Goal: Task Accomplishment & Management: Manage account settings

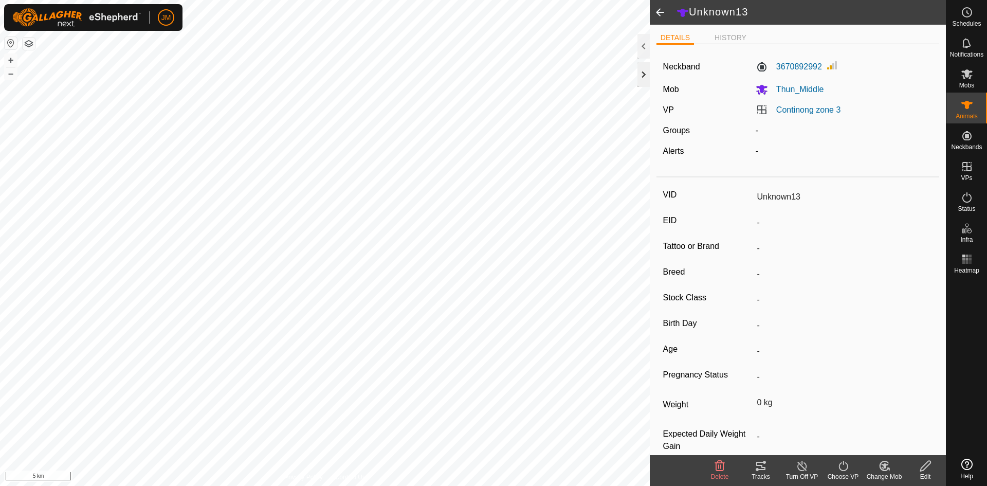
click at [642, 76] on div at bounding box center [643, 74] width 12 height 25
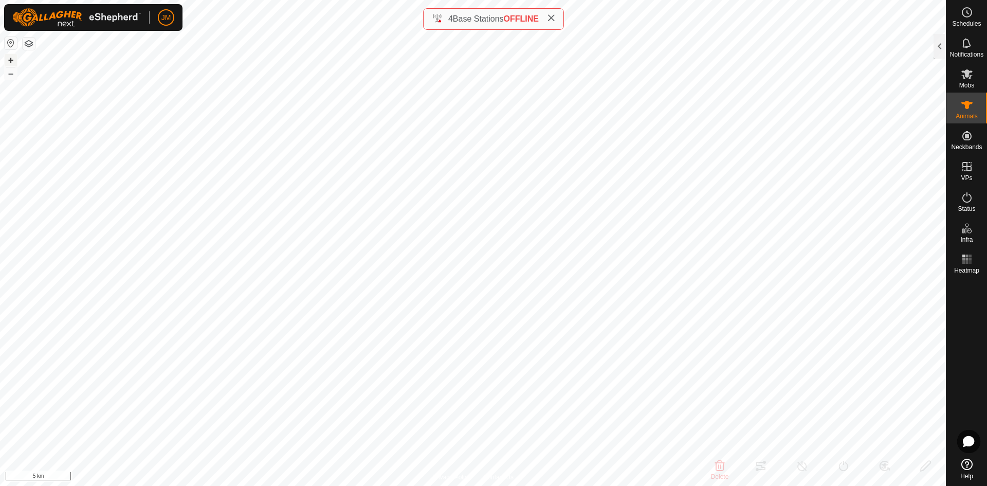
click at [11, 62] on button "+" at bounding box center [11, 60] width 12 height 12
type input "240780"
type input "-"
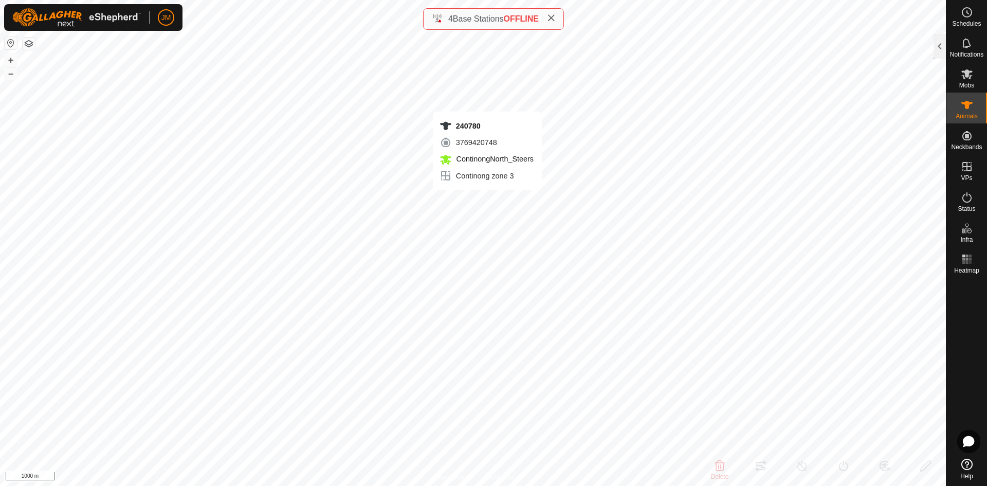
type input "-"
click at [550, 17] on icon at bounding box center [551, 18] width 8 height 8
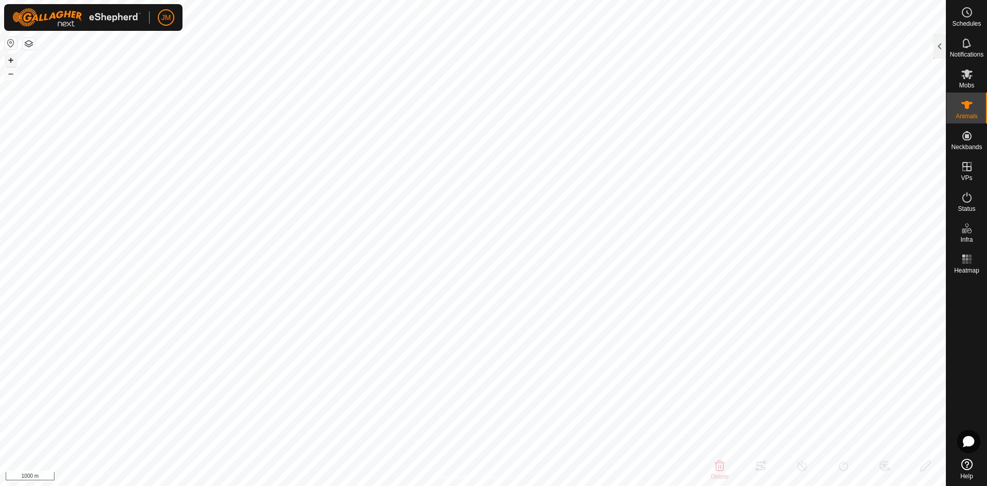
click at [14, 62] on button "+" at bounding box center [11, 60] width 12 height 12
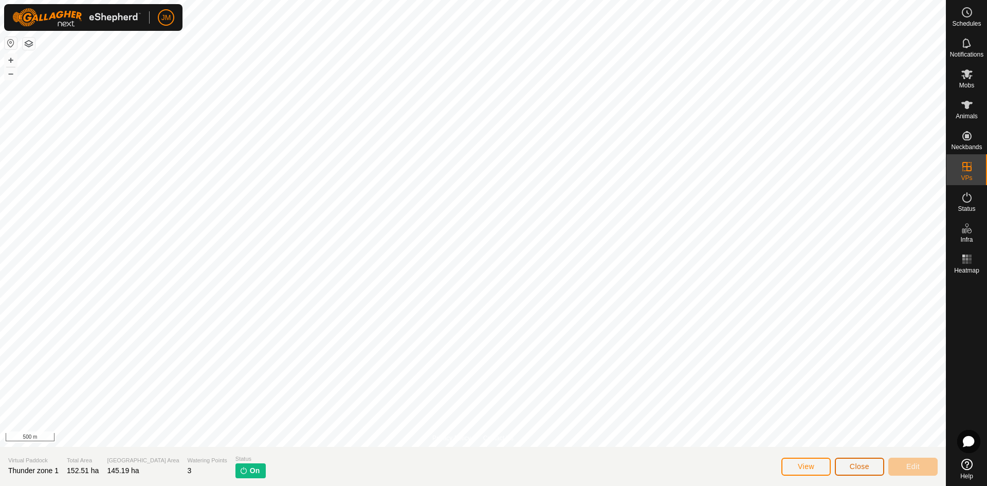
click at [857, 462] on button "Close" at bounding box center [859, 466] width 49 height 18
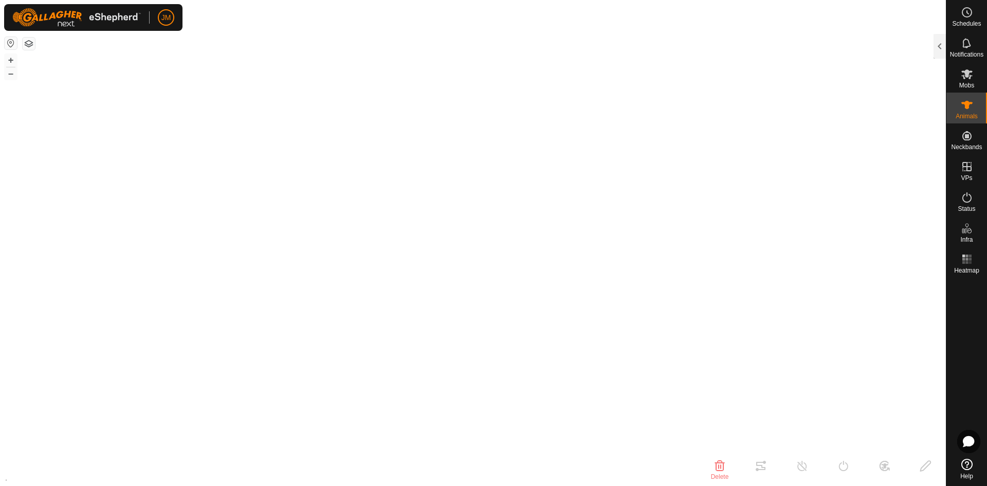
type input "240780"
type input "-"
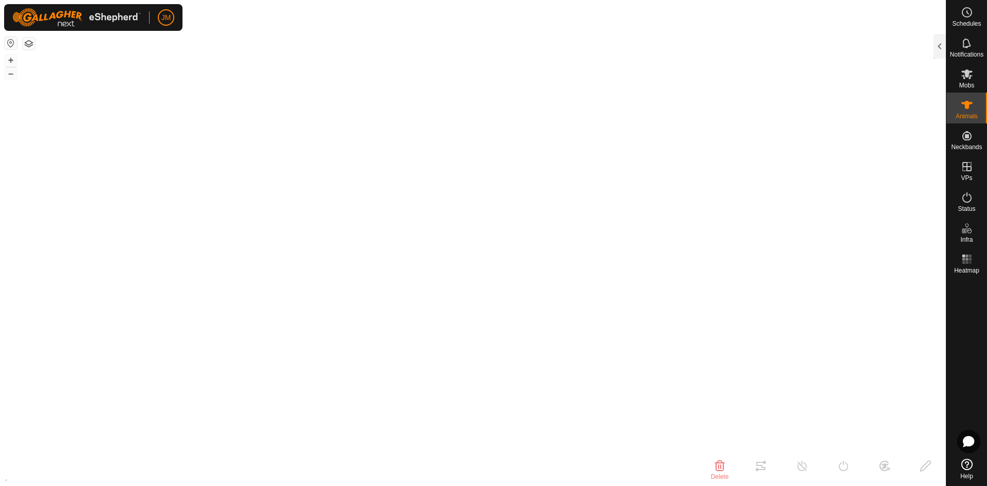
type input "-"
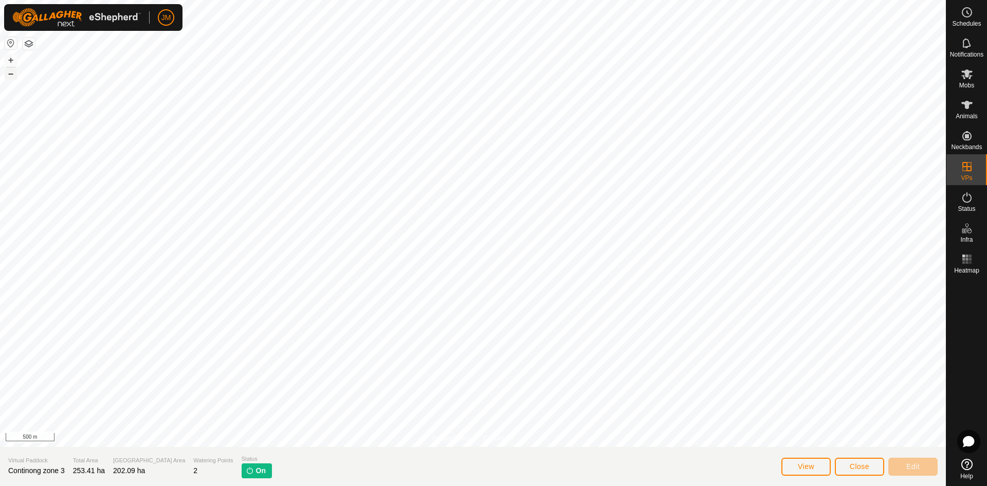
click at [6, 75] on button "–" at bounding box center [11, 73] width 12 height 12
click at [845, 463] on button "Close" at bounding box center [859, 466] width 49 height 18
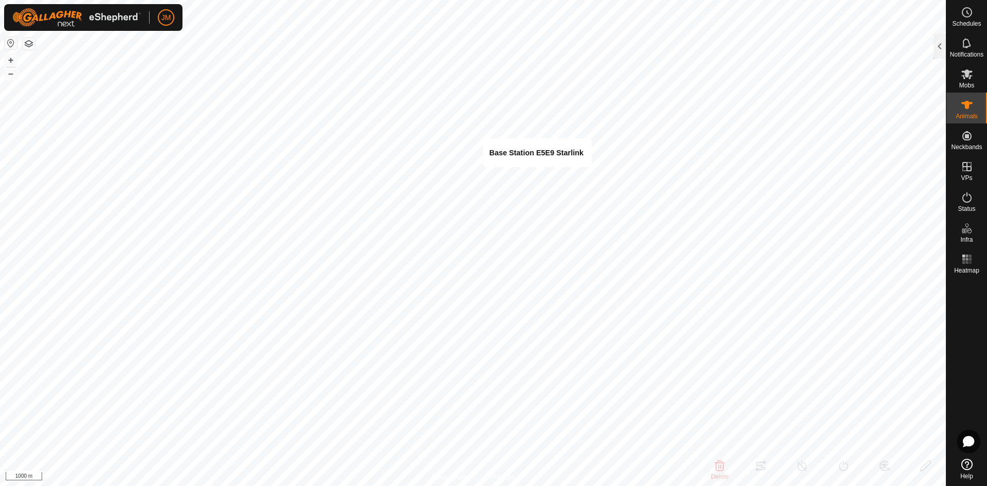
type input "Unknown55"
type input "-"
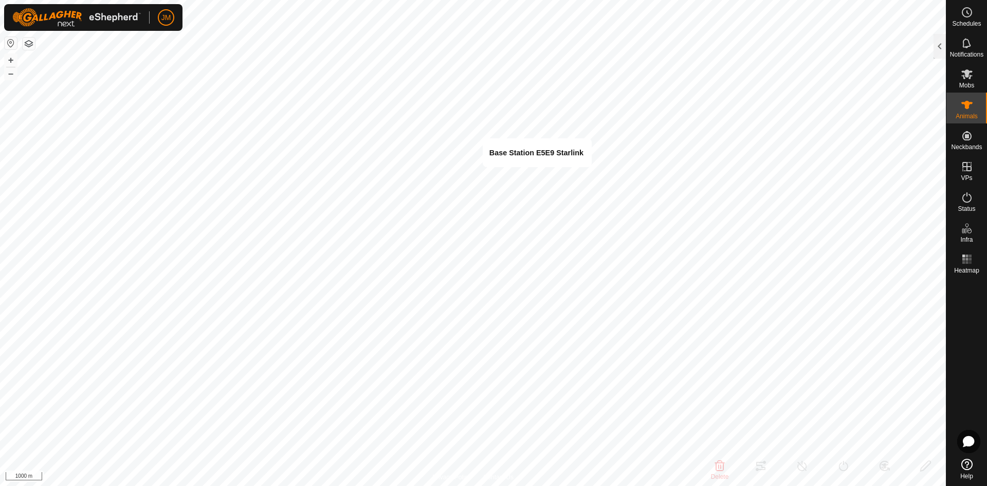
type input "0 kg"
type input "-"
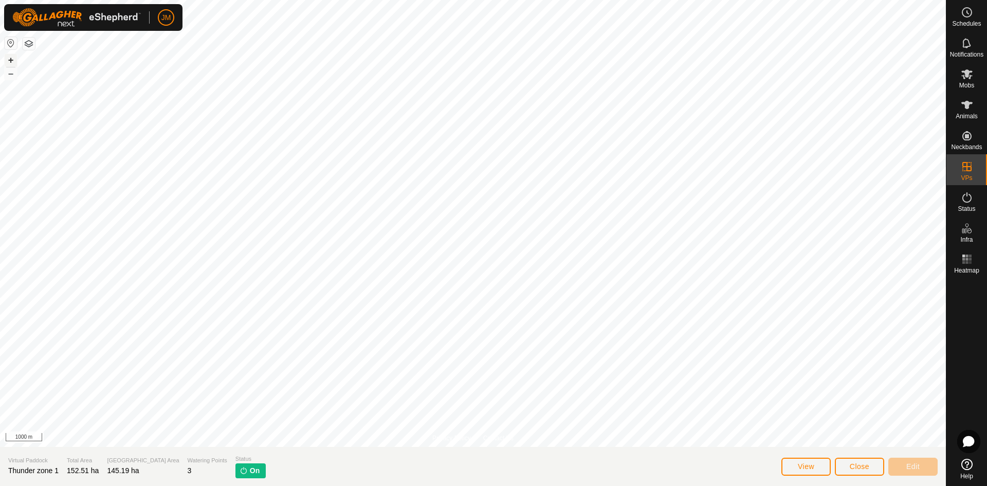
click at [10, 61] on button "+" at bounding box center [11, 60] width 12 height 12
click at [853, 467] on span "Close" at bounding box center [860, 466] width 20 height 8
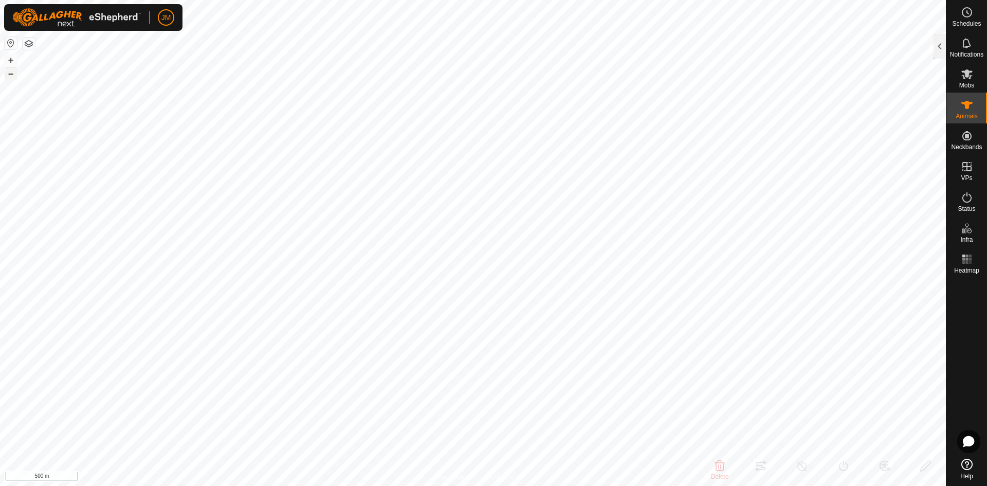
click at [11, 75] on button "–" at bounding box center [11, 73] width 12 height 12
type input "240780"
type input "-"
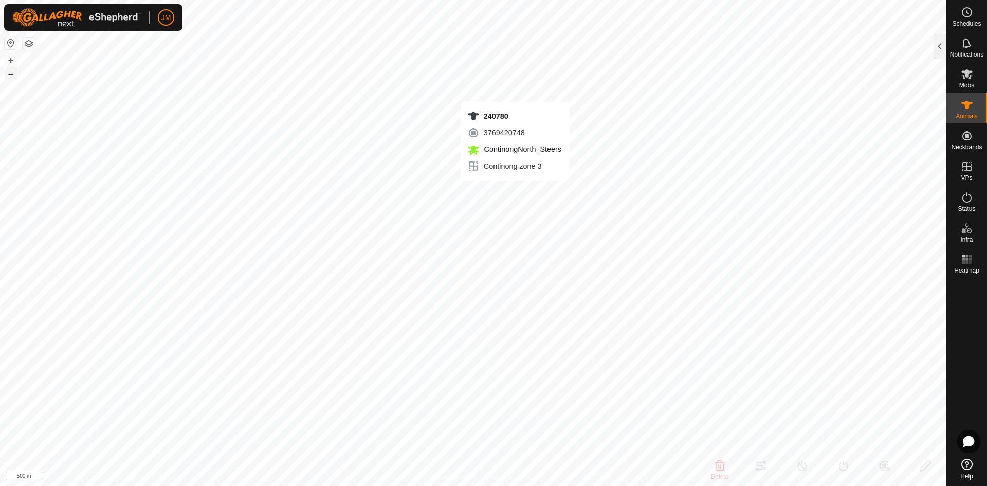
type input "-"
type input "240102"
type input "-"
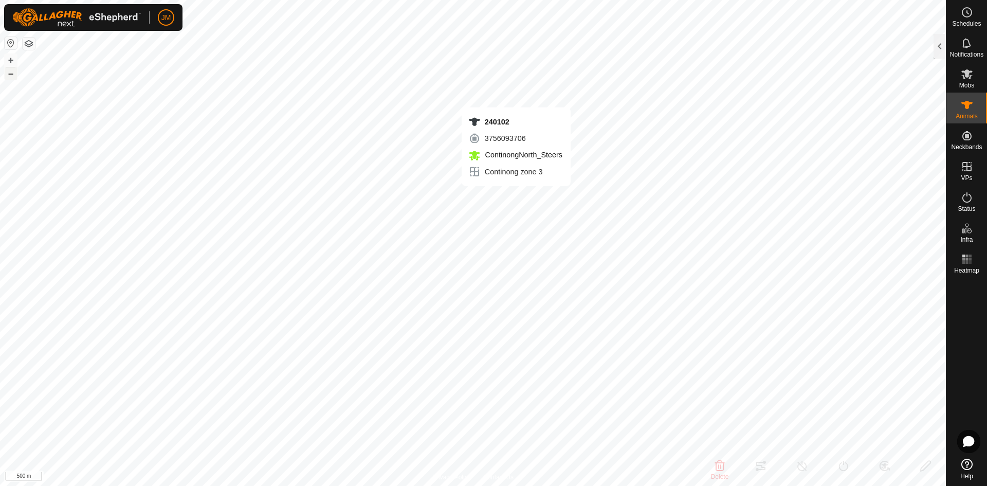
type input "-"
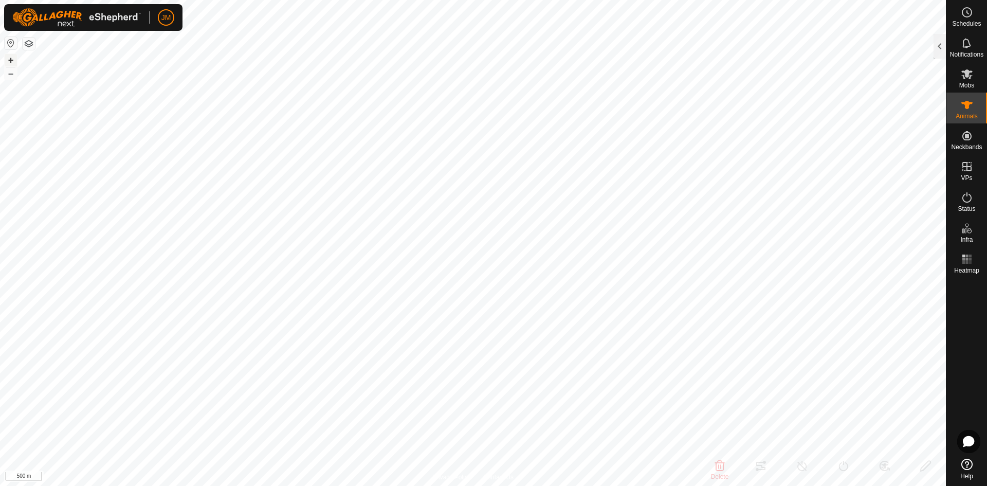
click at [13, 65] on button "+" at bounding box center [11, 60] width 12 height 12
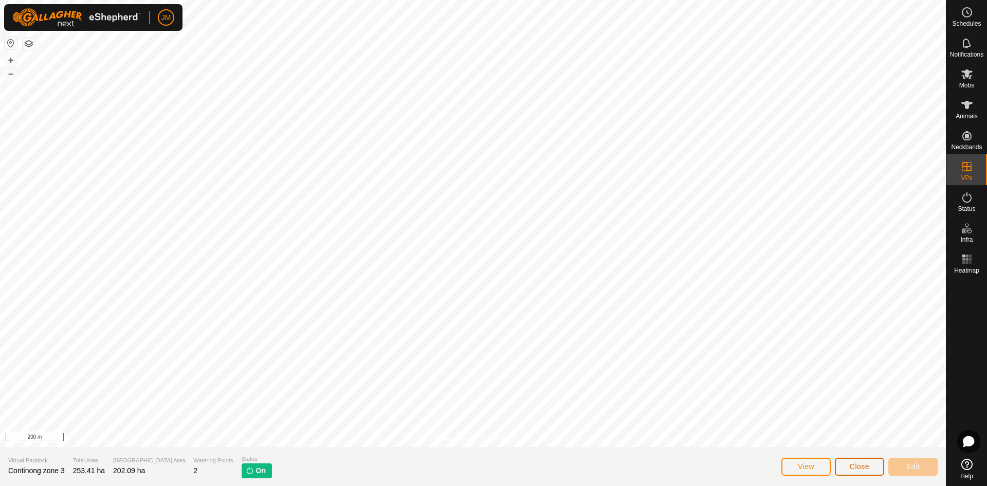
click at [864, 470] on button "Close" at bounding box center [859, 466] width 49 height 18
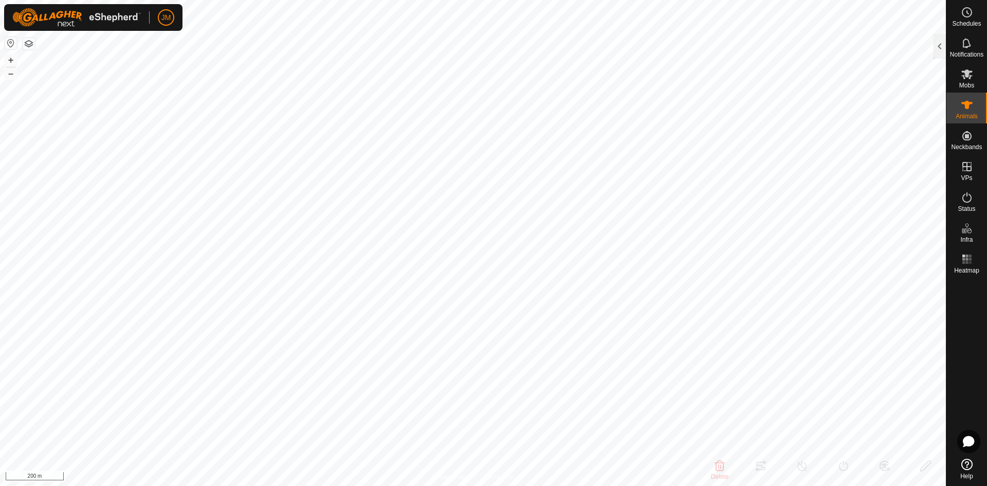
type input "240102"
type input "-"
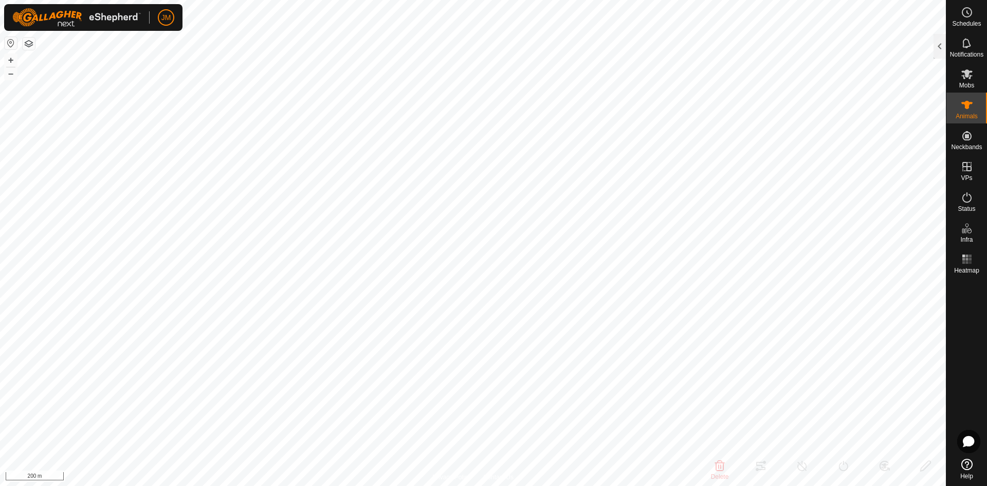
type input "-"
type input "21481"
type input "-"
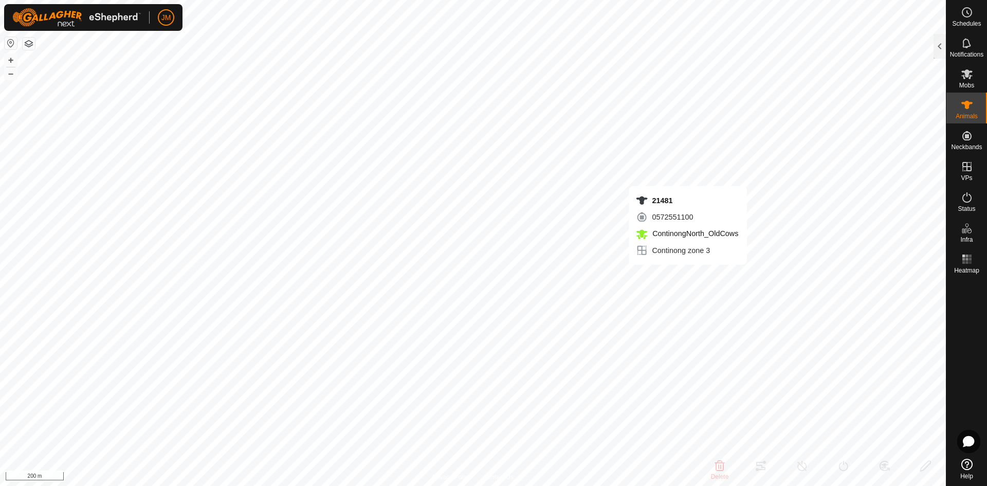
type input "-"
click at [12, 76] on button "–" at bounding box center [11, 73] width 12 height 12
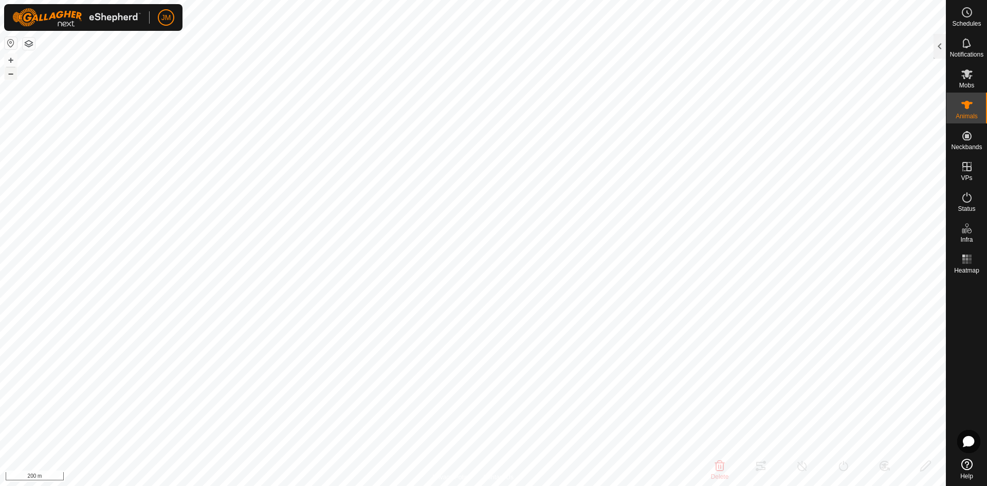
click at [12, 76] on button "–" at bounding box center [11, 73] width 12 height 12
type input "21481"
type input "240780"
type input "-"
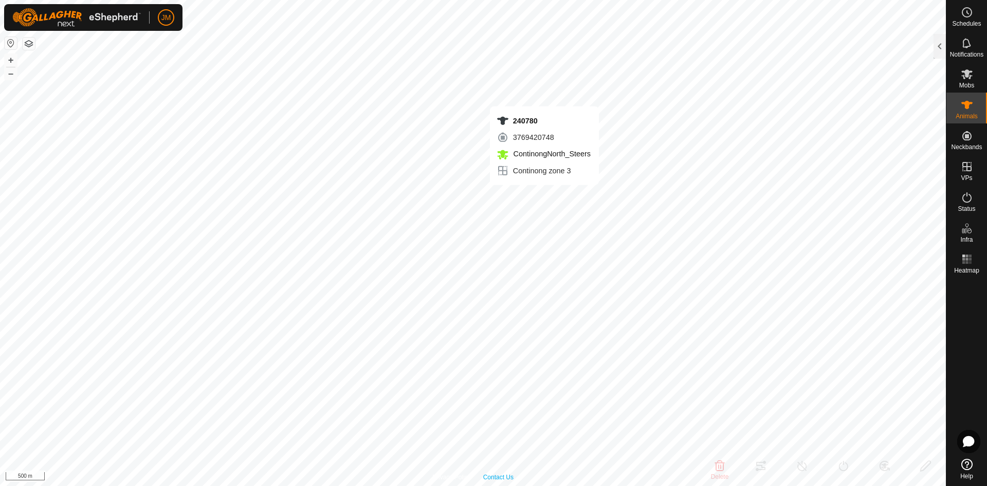
type input "-"
type input "240419"
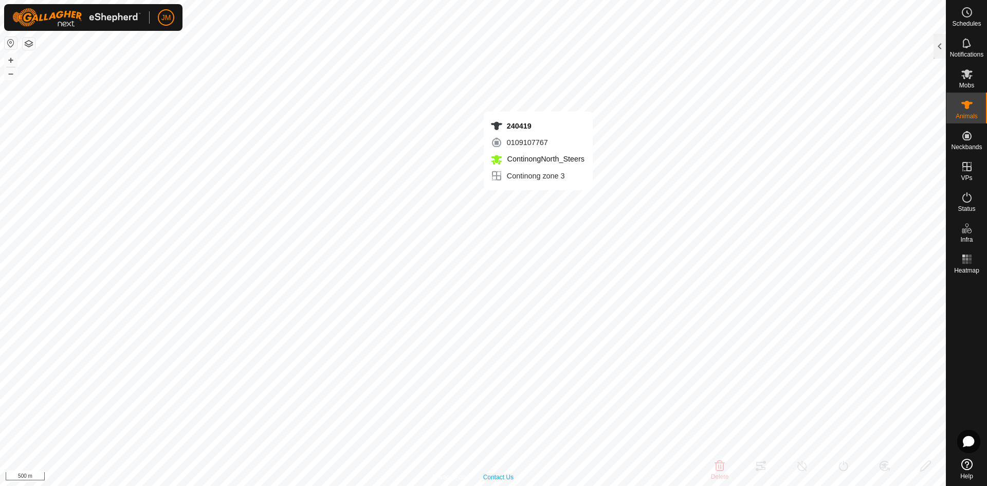
type input "-"
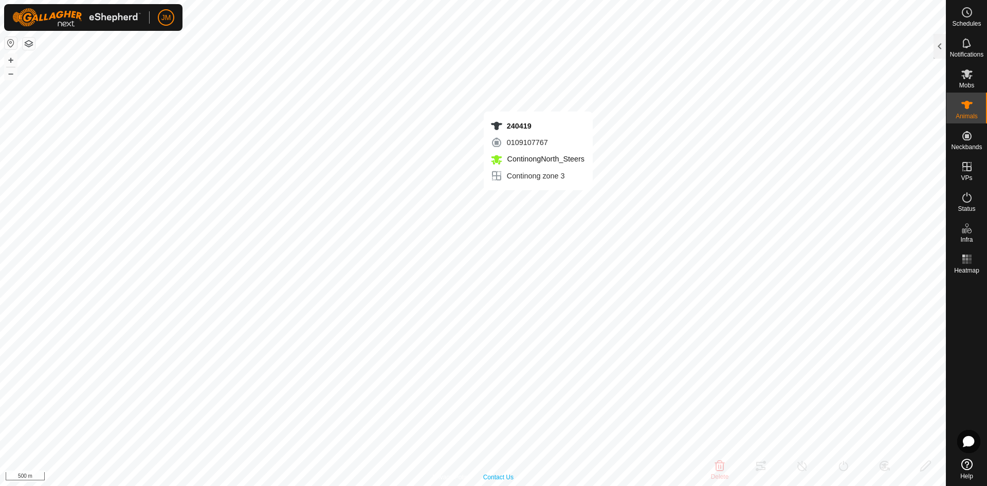
type input "-"
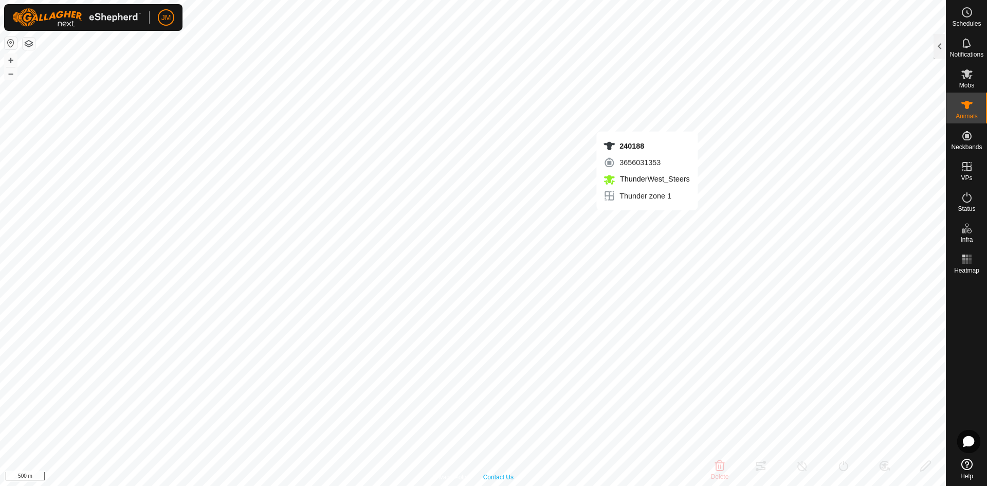
type input "240188"
type input "-"
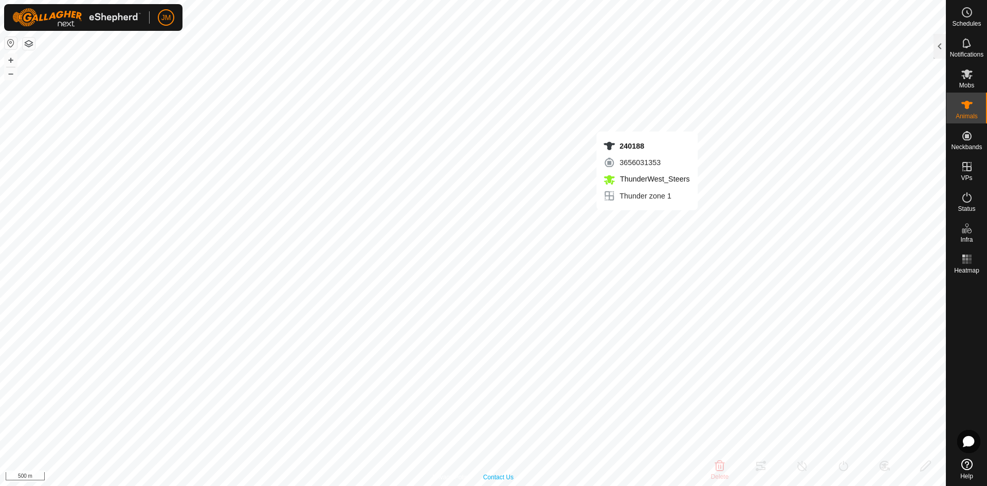
type input "-"
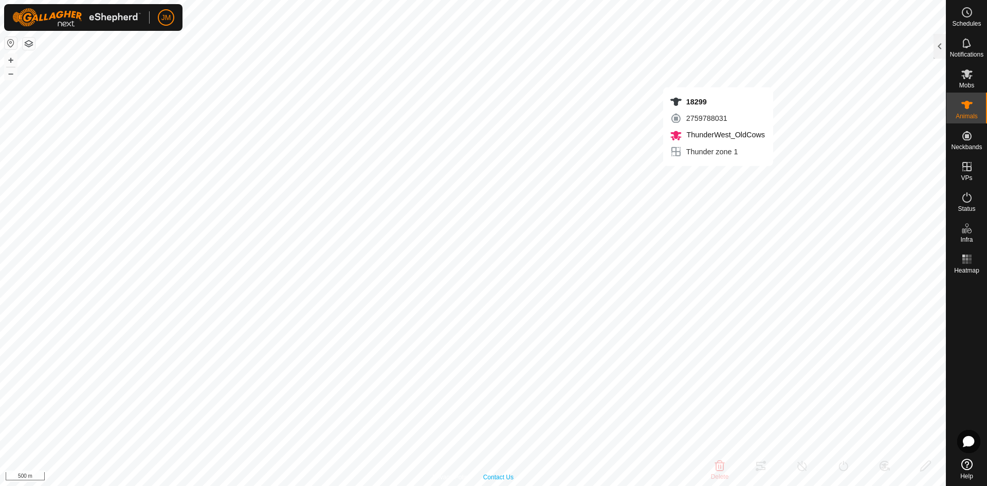
type input "18299"
type input "-"
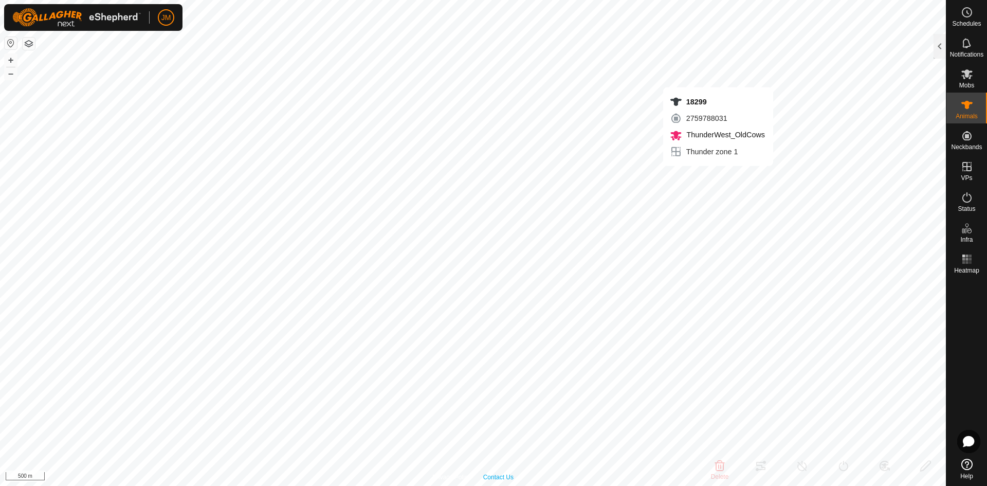
type input "-"
click at [7, 61] on button "+" at bounding box center [11, 60] width 12 height 12
click at [8, 73] on button "–" at bounding box center [11, 73] width 12 height 12
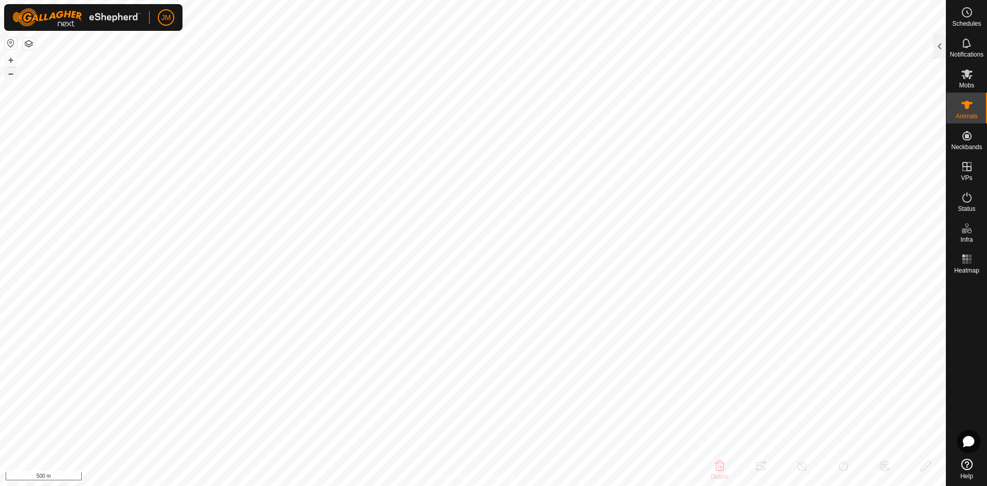
click at [8, 73] on button "–" at bounding box center [11, 73] width 12 height 12
type input "21384"
type input "-"
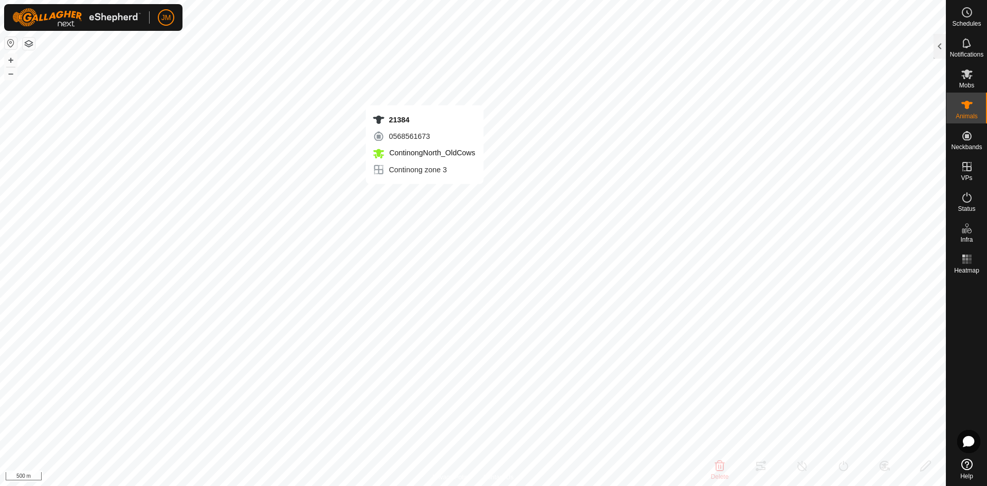
type input "-"
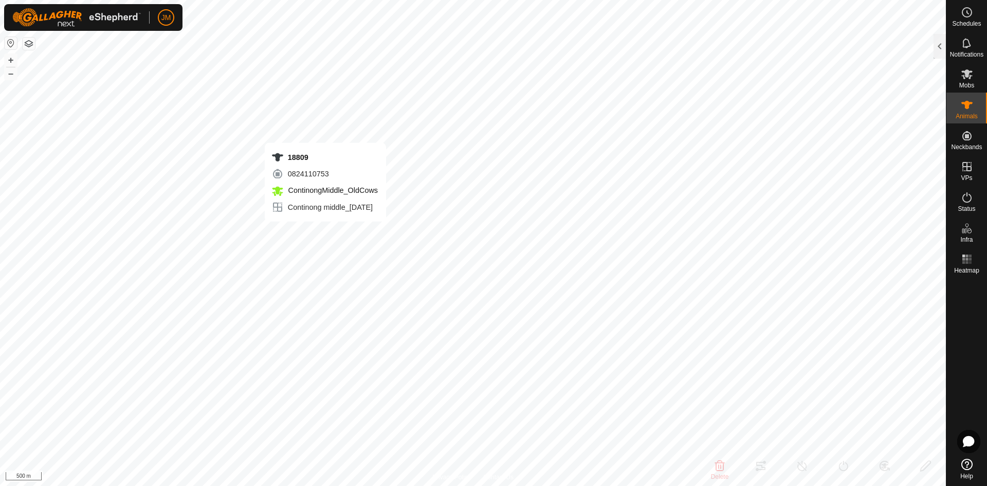
type input "18809"
type input "-"
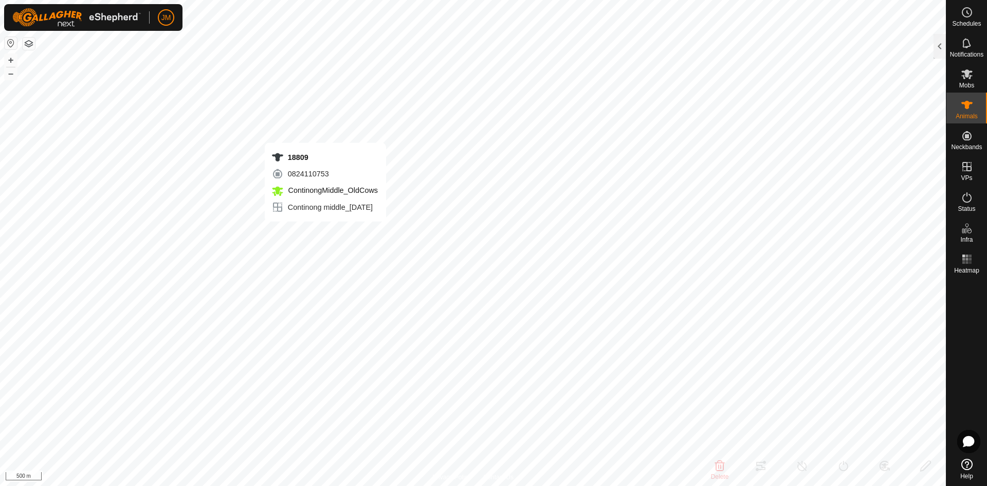
type input "0 kg"
type input "-"
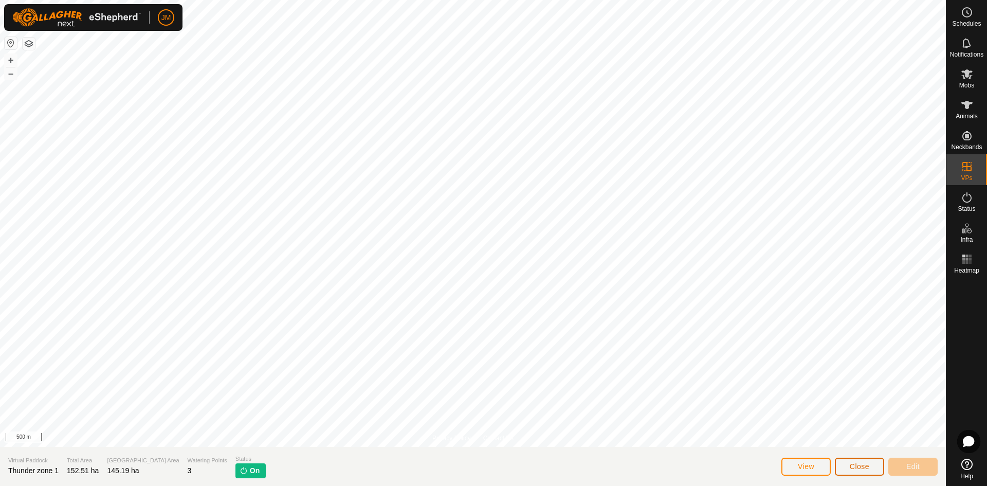
click at [857, 465] on span "Close" at bounding box center [860, 466] width 20 height 8
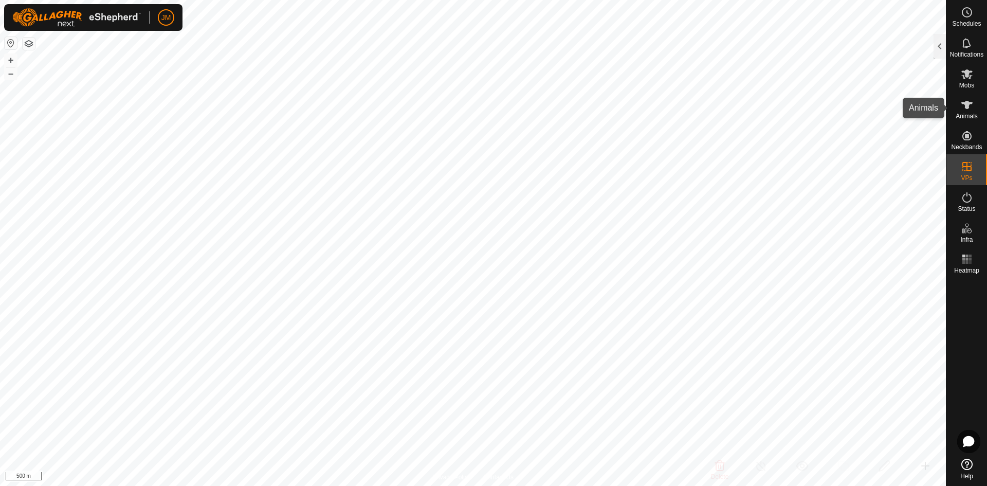
click at [969, 105] on icon at bounding box center [966, 105] width 11 height 8
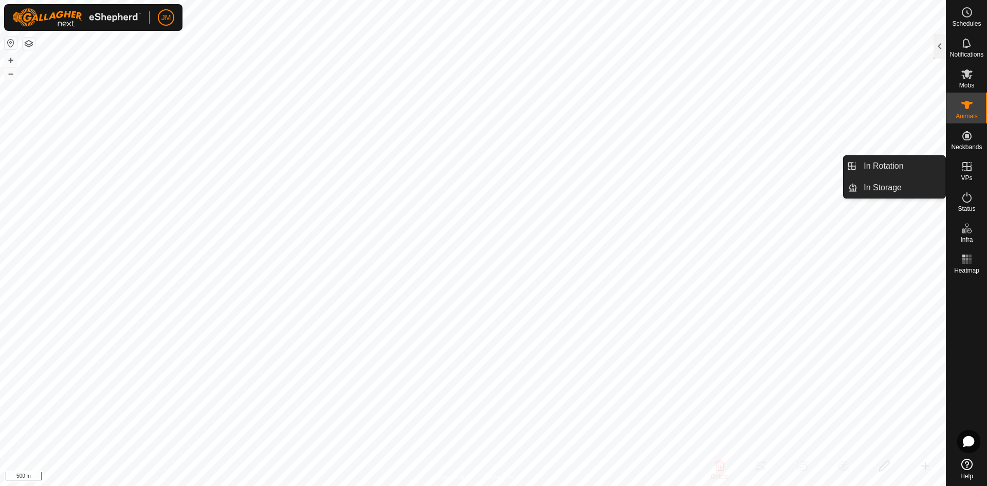
click at [967, 169] on icon at bounding box center [966, 166] width 9 height 9
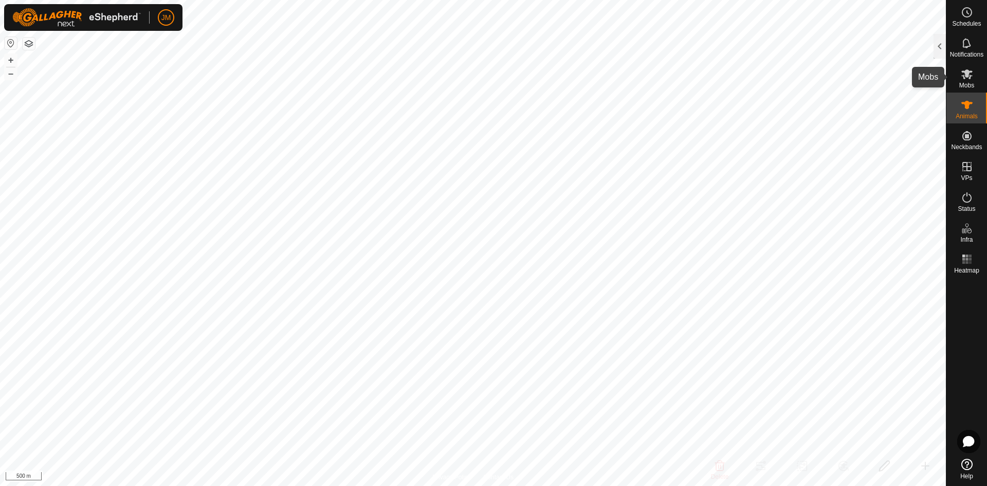
click at [967, 80] on icon at bounding box center [967, 74] width 12 height 12
click at [965, 105] on icon at bounding box center [966, 105] width 11 height 8
